Goal: Task Accomplishment & Management: Complete application form

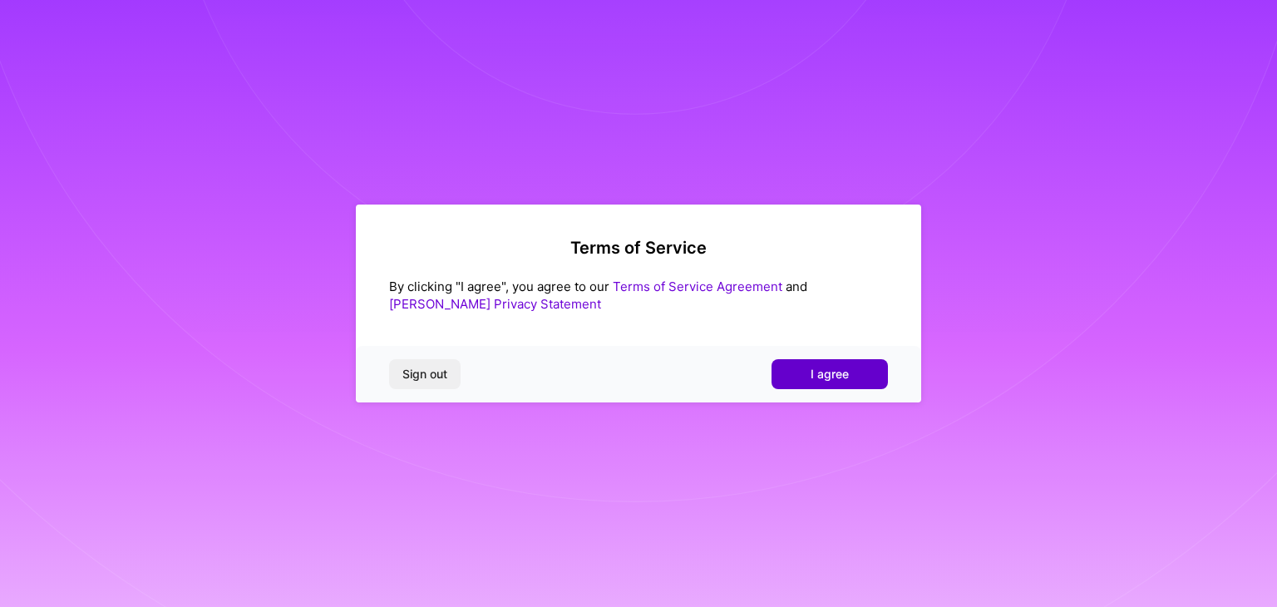
click at [823, 379] on span "I agree" at bounding box center [830, 374] width 38 height 17
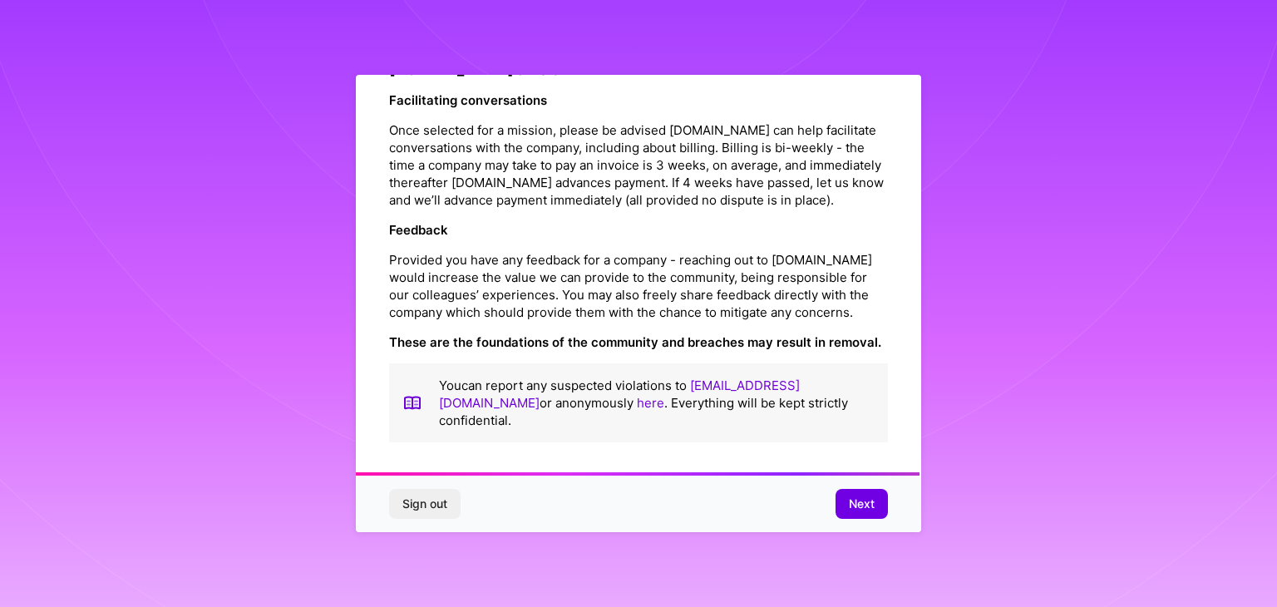
scroll to position [1899, 0]
click at [859, 509] on span "Next" at bounding box center [862, 504] width 26 height 17
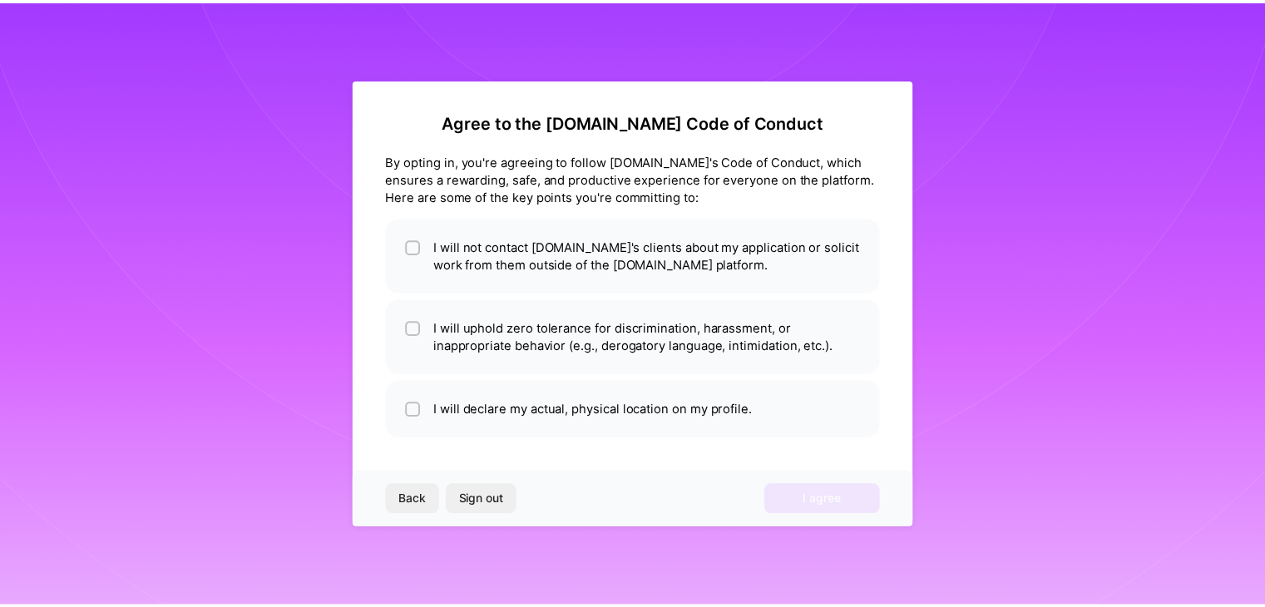
scroll to position [0, 0]
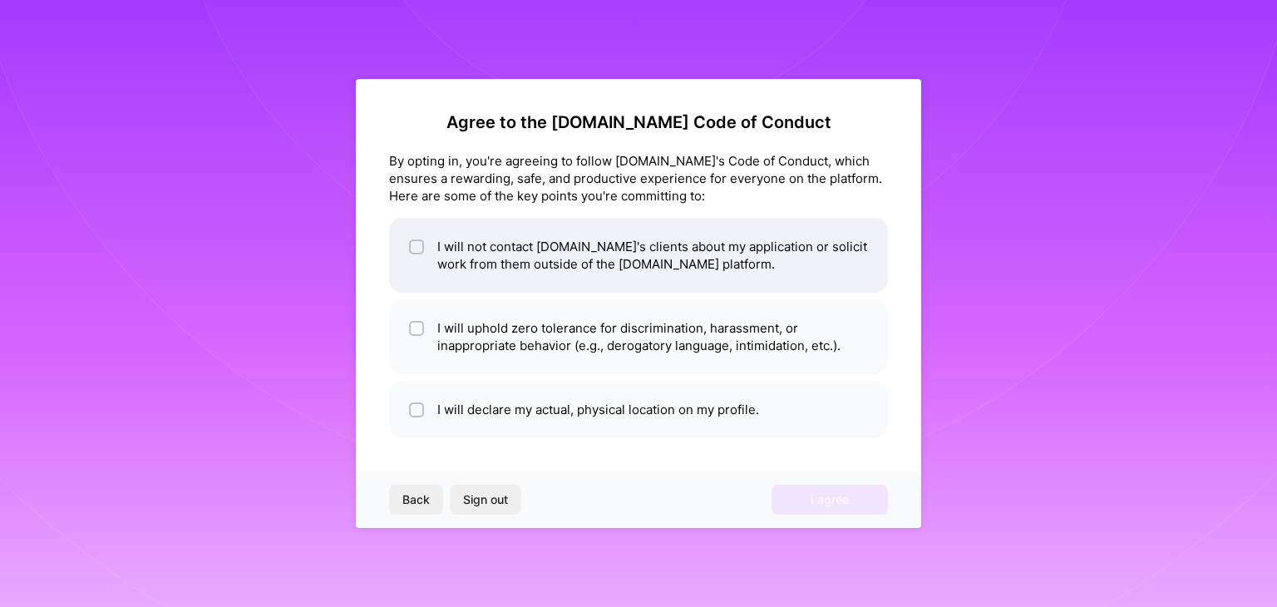
click at [416, 250] on input "checkbox" at bounding box center [418, 248] width 12 height 12
checkbox input "true"
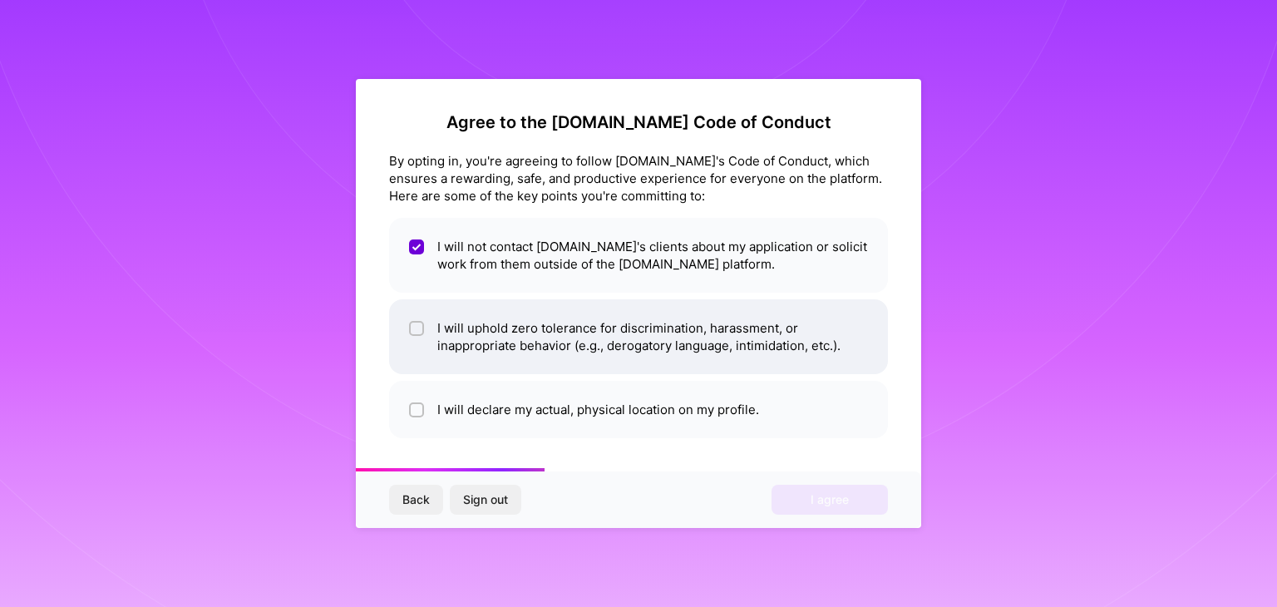
click at [419, 333] on input "checkbox" at bounding box center [418, 329] width 12 height 12
checkbox input "true"
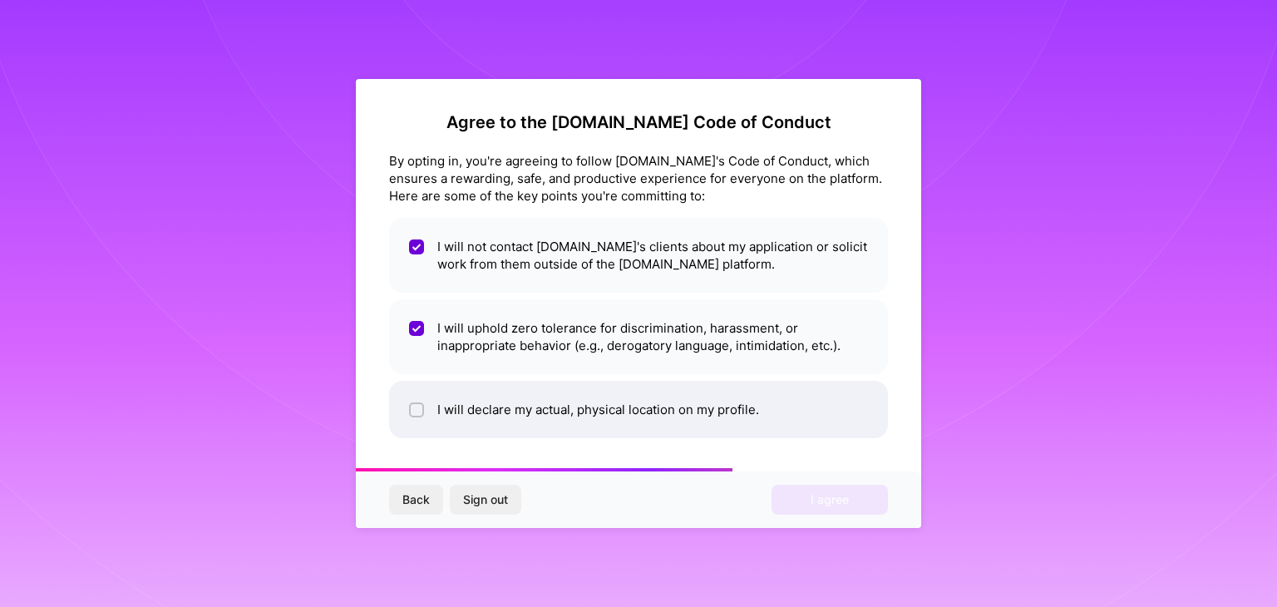
click at [419, 416] on div at bounding box center [416, 409] width 15 height 15
checkbox input "true"
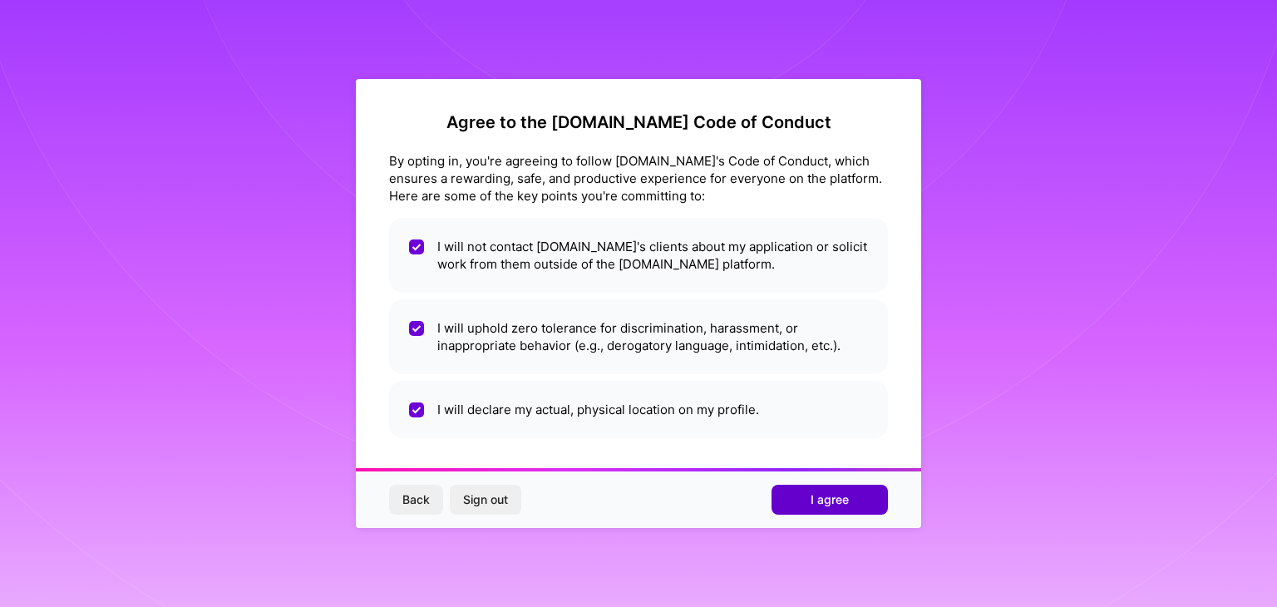
click at [835, 508] on button "I agree" at bounding box center [830, 500] width 116 height 30
